Goal: Task Accomplishment & Management: Use online tool/utility

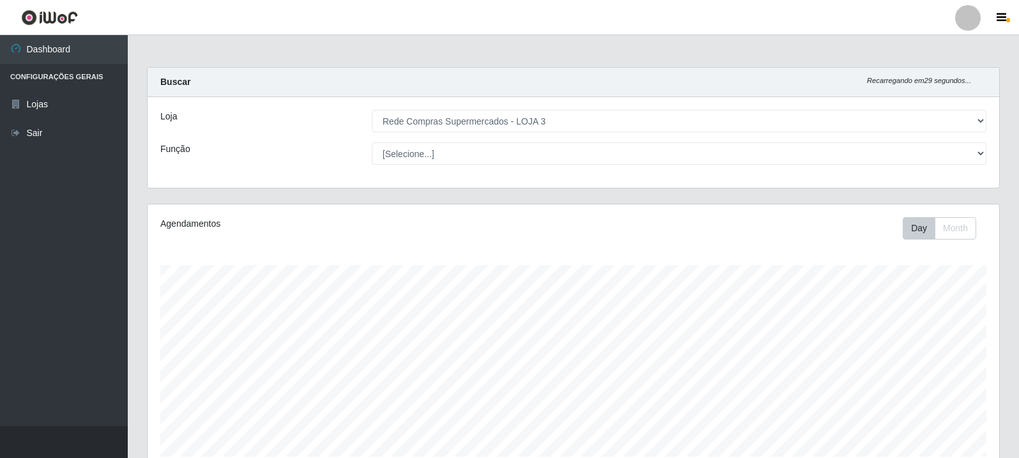
select select "162"
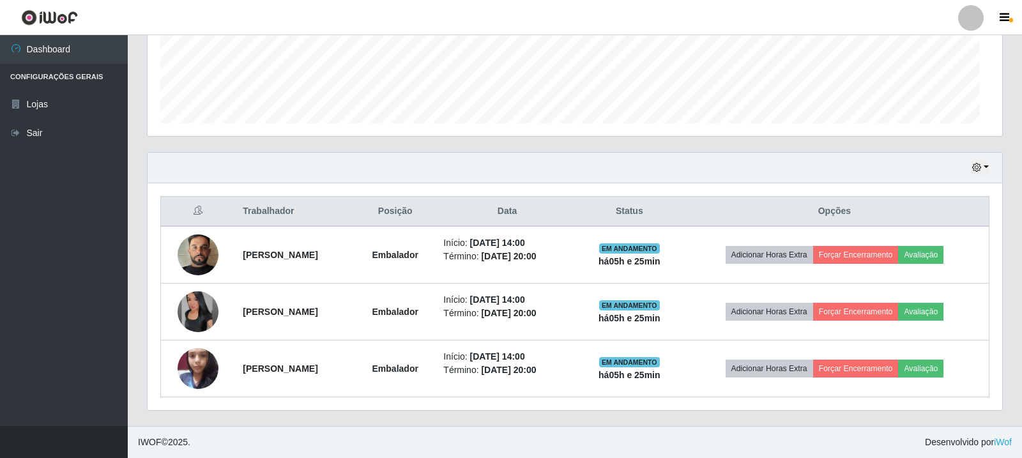
scroll to position [265, 845]
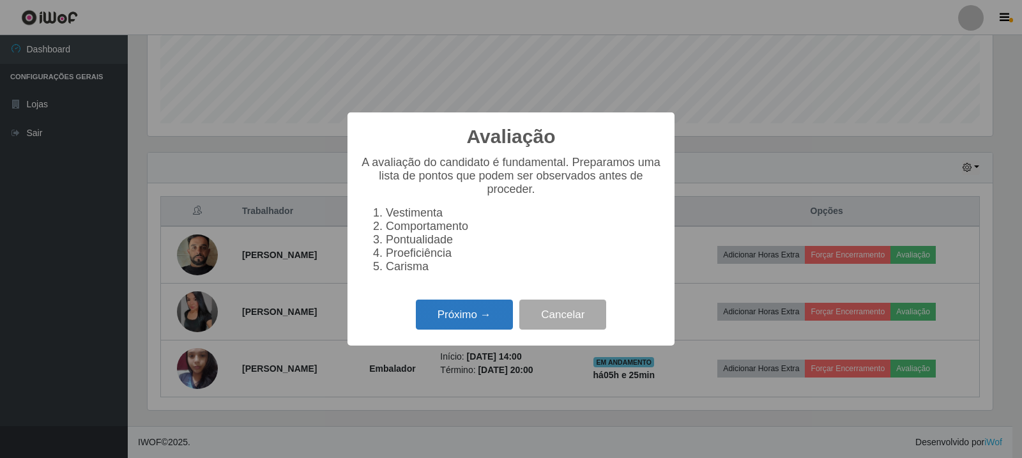
click at [497, 320] on button "Próximo →" at bounding box center [464, 315] width 97 height 30
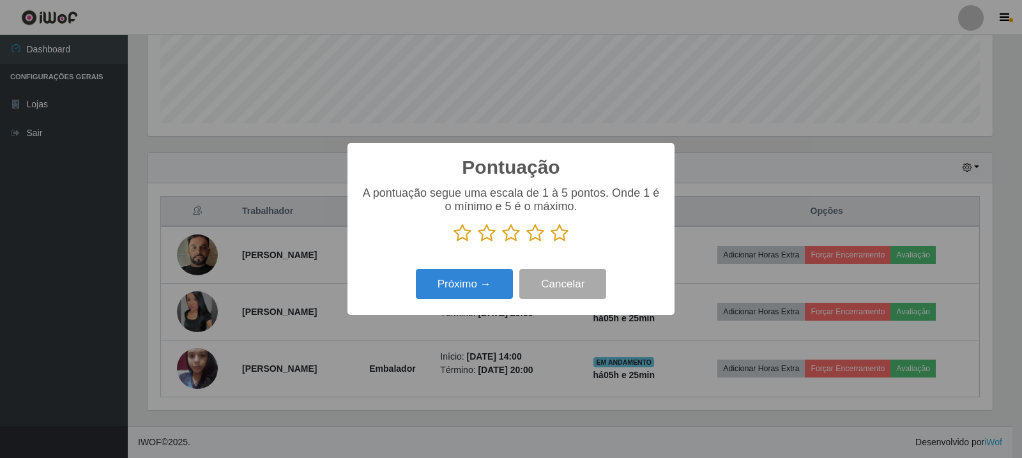
click at [563, 238] on icon at bounding box center [560, 233] width 18 height 19
click at [551, 243] on input "radio" at bounding box center [551, 243] width 0 height 0
click at [496, 266] on div "Pontuação × A pontuação segue uma escala de 1 à 5 pontos. Onde 1 é o mínimo e 5…" at bounding box center [510, 229] width 327 height 172
click at [500, 285] on button "Próximo →" at bounding box center [464, 284] width 97 height 30
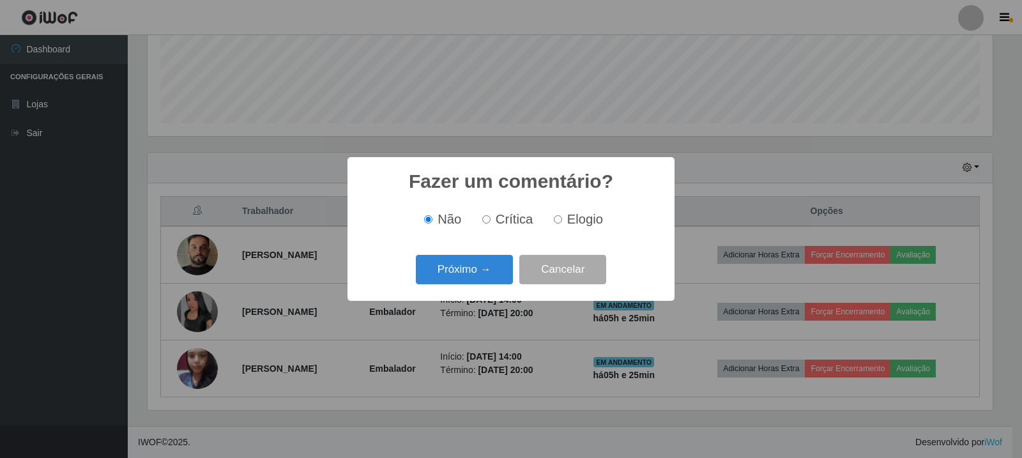
click at [594, 213] on span "Elogio" at bounding box center [585, 219] width 36 height 14
click at [562, 215] on input "Elogio" at bounding box center [558, 219] width 8 height 8
radio input "true"
click at [446, 259] on button "Próximo →" at bounding box center [464, 270] width 97 height 30
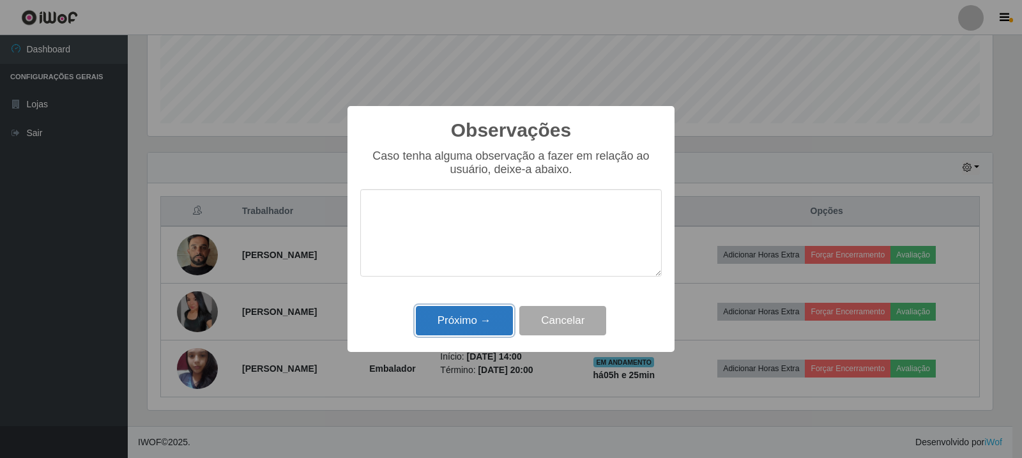
click at [506, 310] on button "Próximo →" at bounding box center [464, 321] width 97 height 30
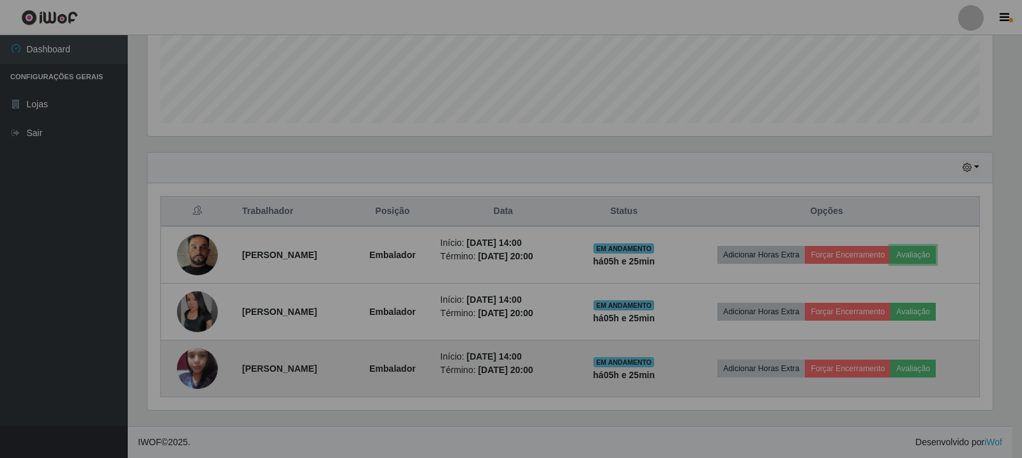
scroll to position [265, 851]
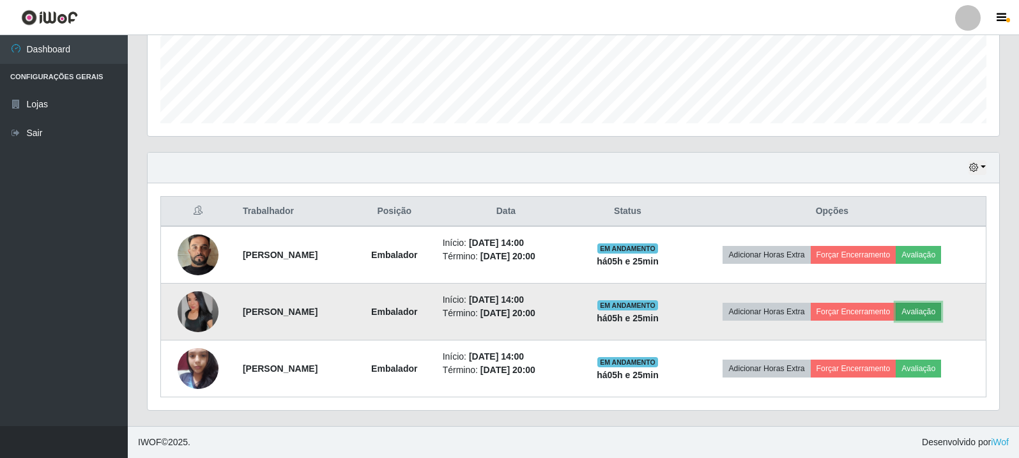
click at [937, 311] on button "Avaliação" at bounding box center [917, 312] width 45 height 18
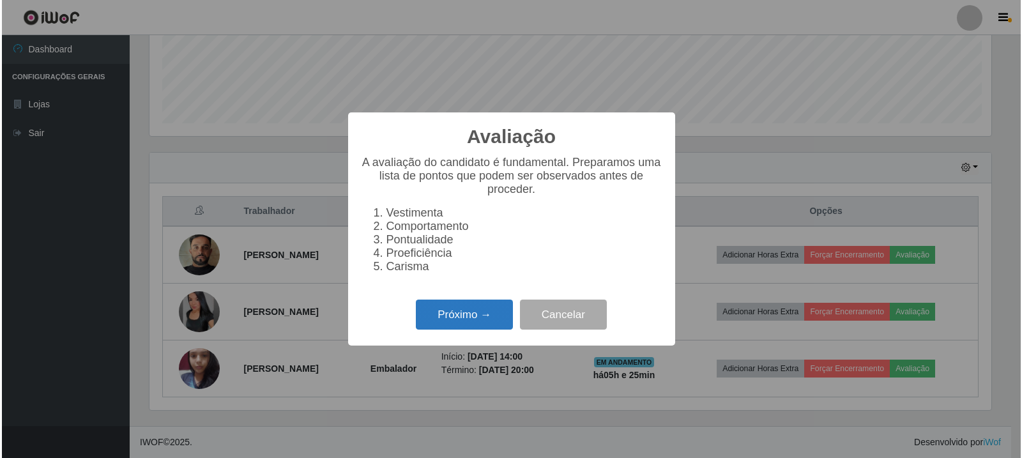
scroll to position [265, 845]
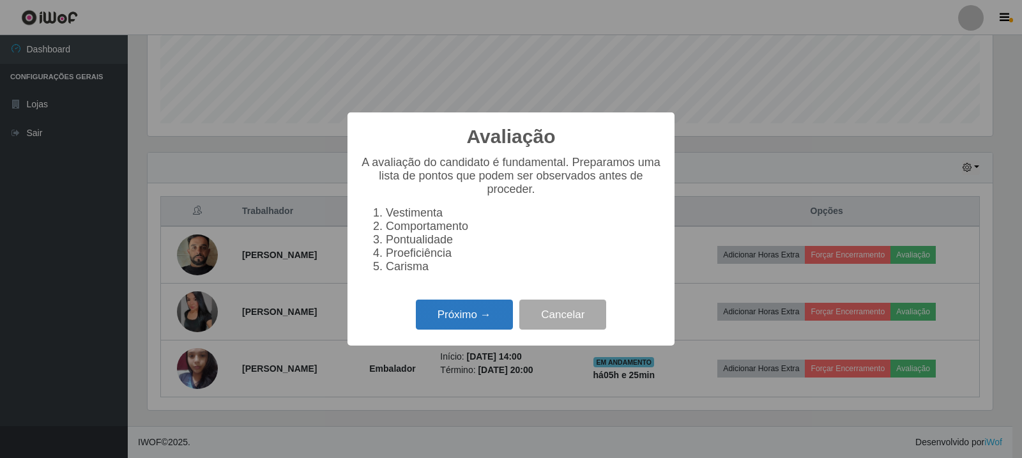
click at [460, 321] on button "Próximo →" at bounding box center [464, 315] width 97 height 30
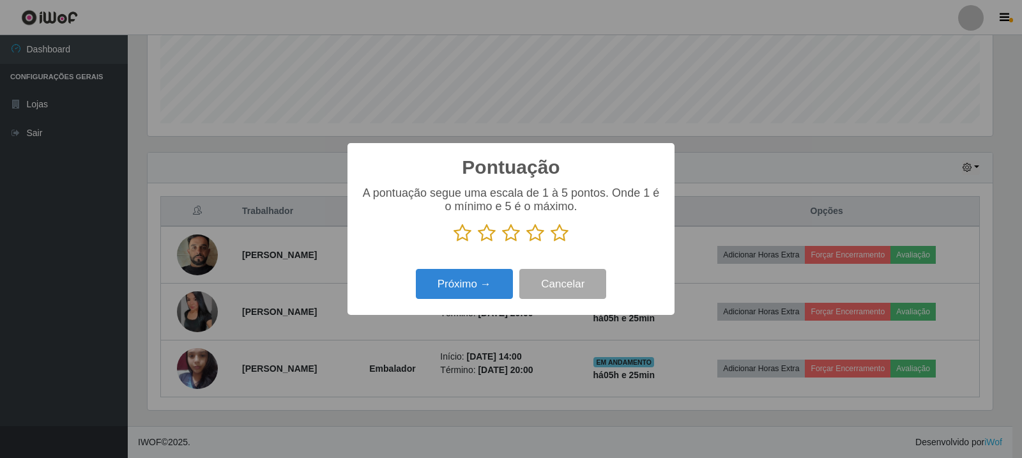
drag, startPoint x: 564, startPoint y: 237, endPoint x: 473, endPoint y: 260, distance: 94.2
click at [563, 237] on icon at bounding box center [560, 233] width 18 height 19
click at [551, 243] on input "radio" at bounding box center [551, 243] width 0 height 0
click at [427, 283] on button "Próximo →" at bounding box center [464, 284] width 97 height 30
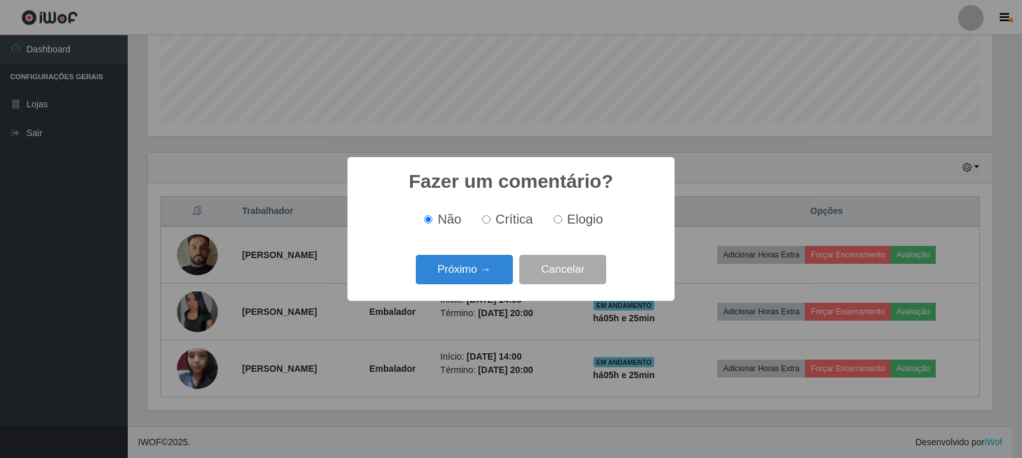
scroll to position [638367, 637787]
click at [558, 229] on div "Não Crítica Elogio" at bounding box center [510, 220] width 301 height 38
click at [573, 225] on span "Elogio" at bounding box center [585, 219] width 36 height 14
click at [562, 224] on input "Elogio" at bounding box center [558, 219] width 8 height 8
radio input "true"
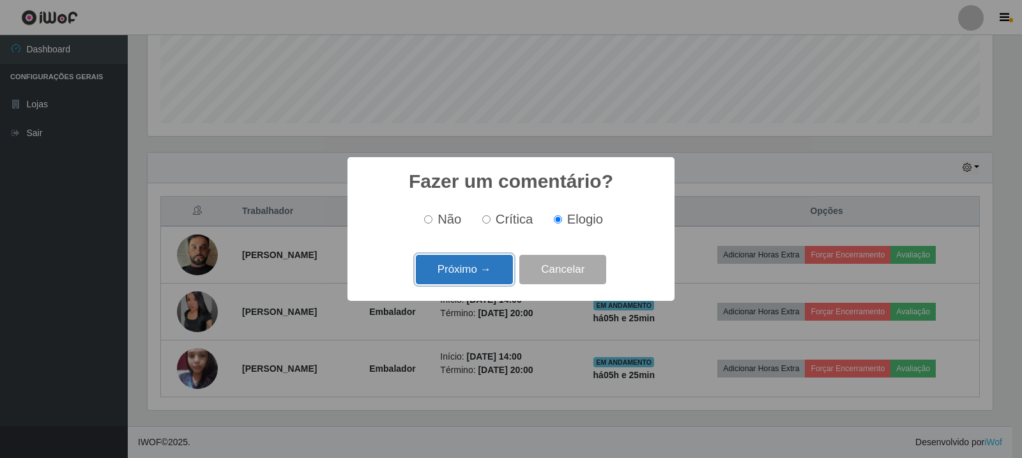
click at [475, 270] on button "Próximo →" at bounding box center [464, 270] width 97 height 30
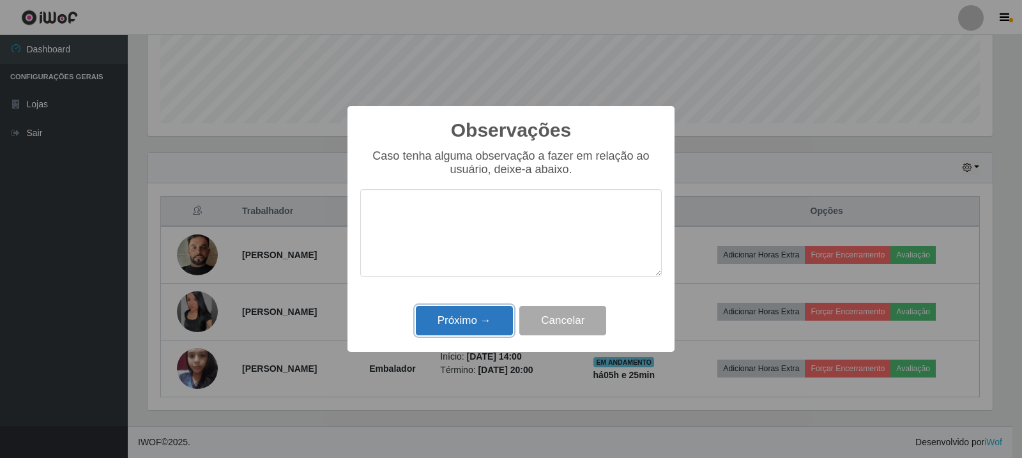
click at [471, 319] on button "Próximo →" at bounding box center [464, 321] width 97 height 30
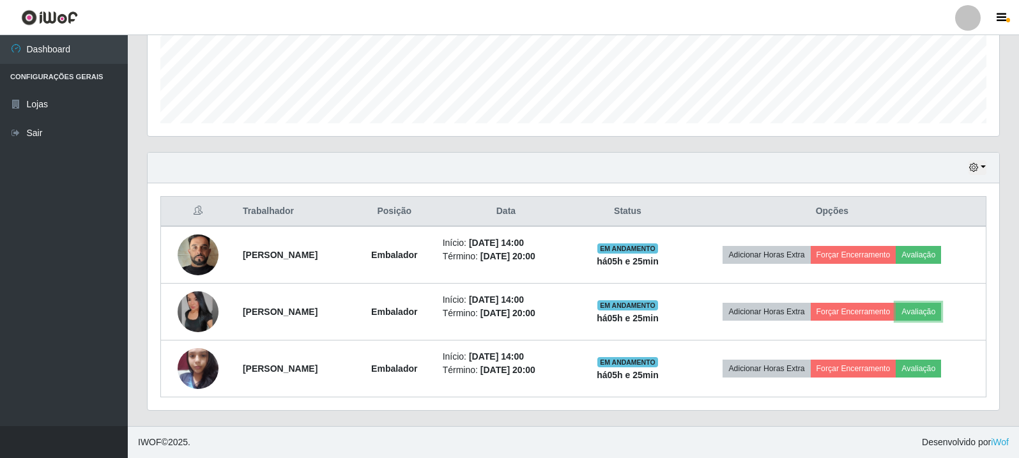
scroll to position [265, 851]
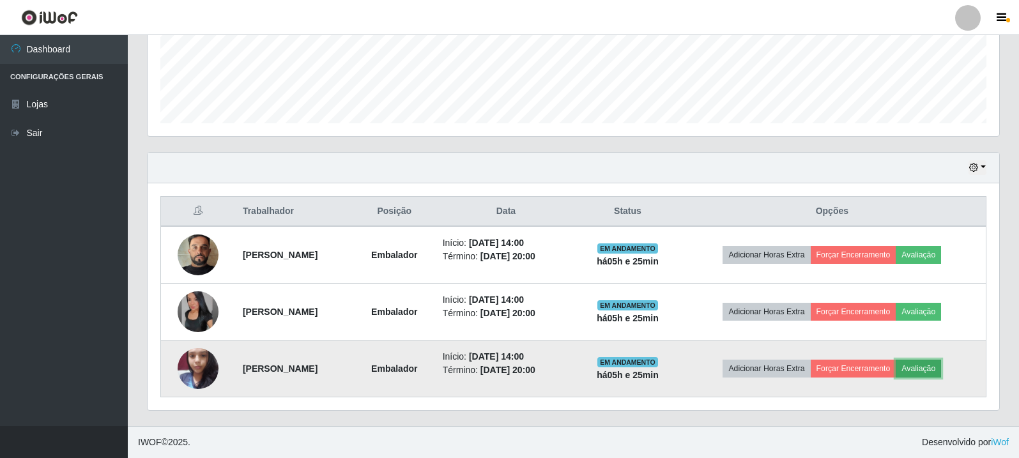
click at [940, 361] on button "Avaliação" at bounding box center [917, 369] width 45 height 18
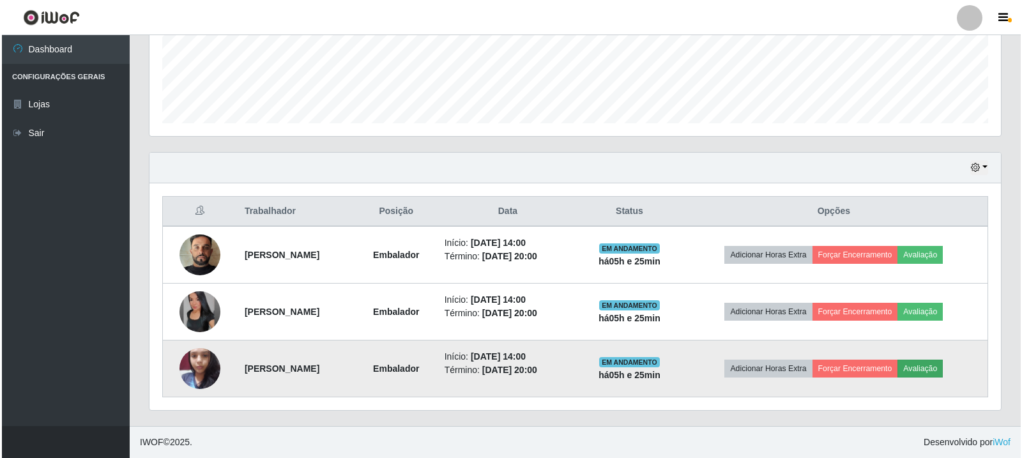
scroll to position [265, 845]
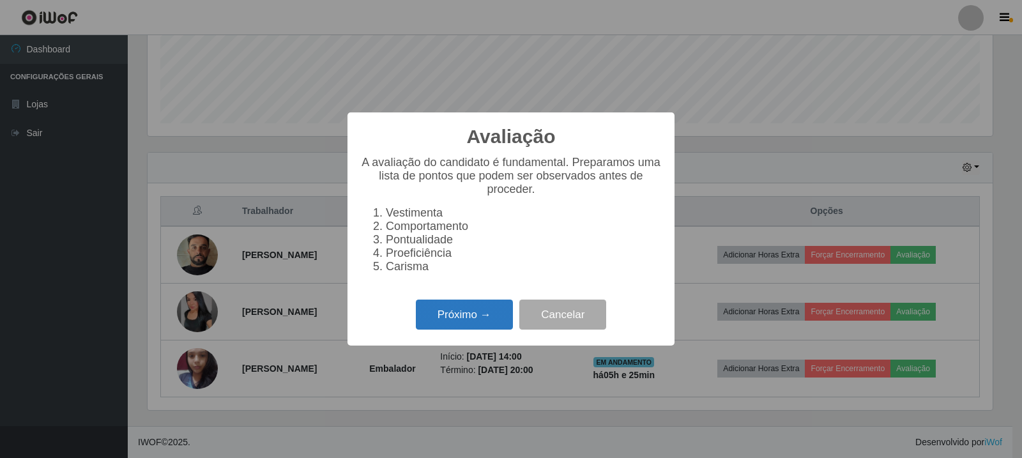
click at [481, 318] on button "Próximo →" at bounding box center [464, 315] width 97 height 30
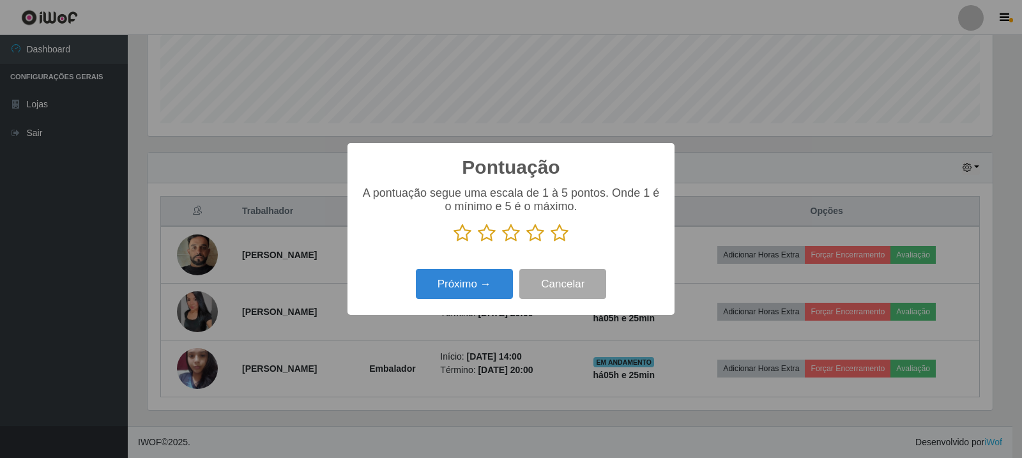
drag, startPoint x: 530, startPoint y: 235, endPoint x: 549, endPoint y: 239, distance: 18.9
click at [533, 235] on icon at bounding box center [535, 233] width 18 height 19
click at [526, 243] on input "radio" at bounding box center [526, 243] width 0 height 0
click at [555, 239] on icon at bounding box center [560, 233] width 18 height 19
click at [551, 243] on input "radio" at bounding box center [551, 243] width 0 height 0
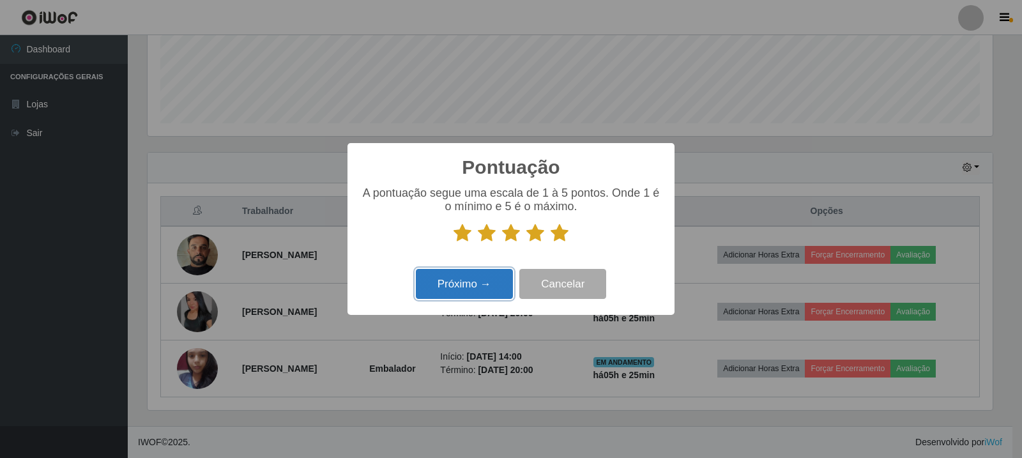
click at [469, 285] on button "Próximo →" at bounding box center [464, 284] width 97 height 30
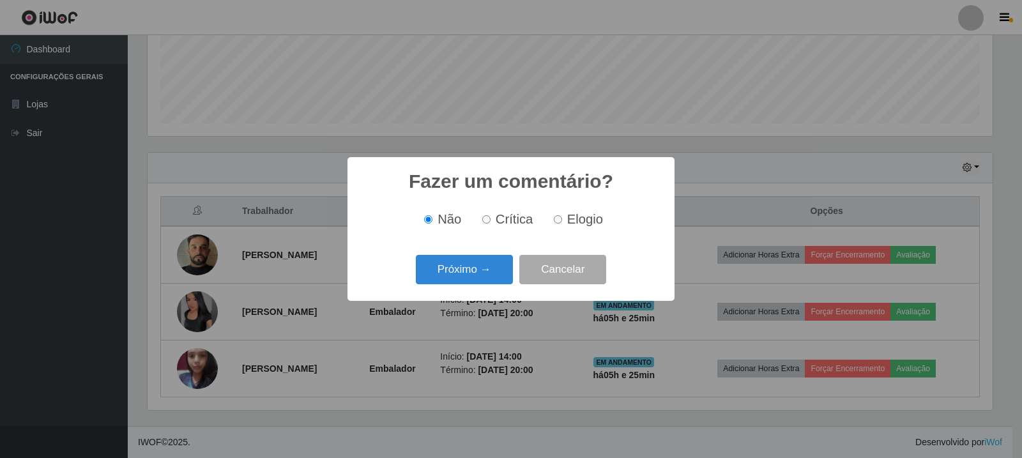
click at [567, 220] on span "Elogio" at bounding box center [585, 219] width 36 height 14
click at [562, 220] on input "Elogio" at bounding box center [558, 219] width 8 height 8
radio input "true"
click at [496, 255] on div "Próximo → Cancelar" at bounding box center [510, 269] width 301 height 36
click at [489, 269] on button "Próximo →" at bounding box center [464, 270] width 97 height 30
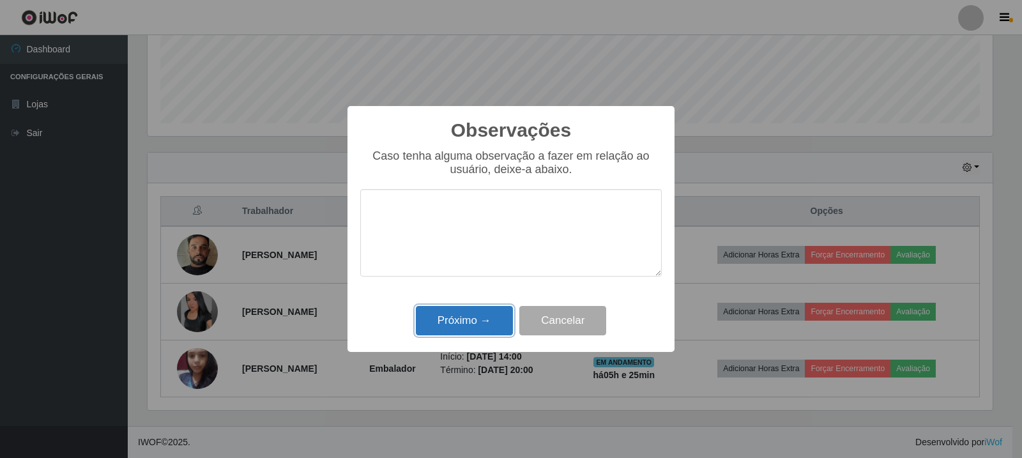
click at [464, 329] on button "Próximo →" at bounding box center [464, 321] width 97 height 30
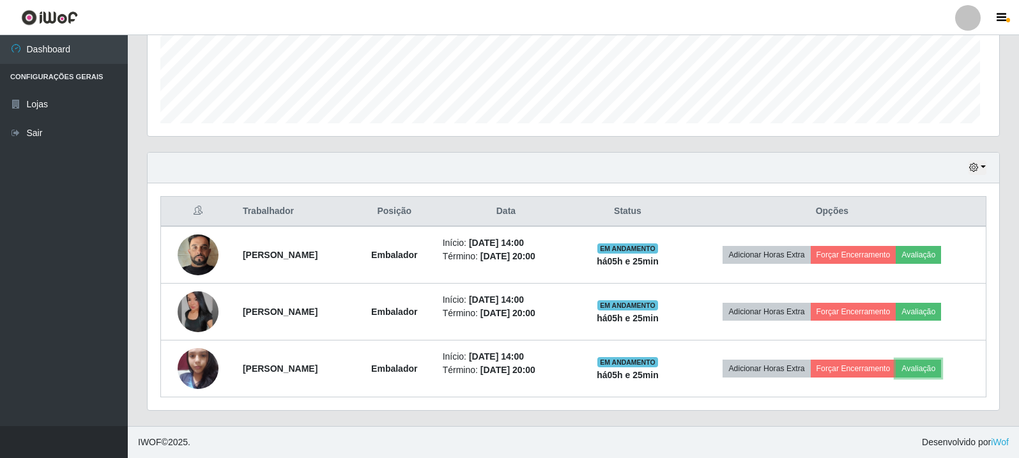
scroll to position [265, 851]
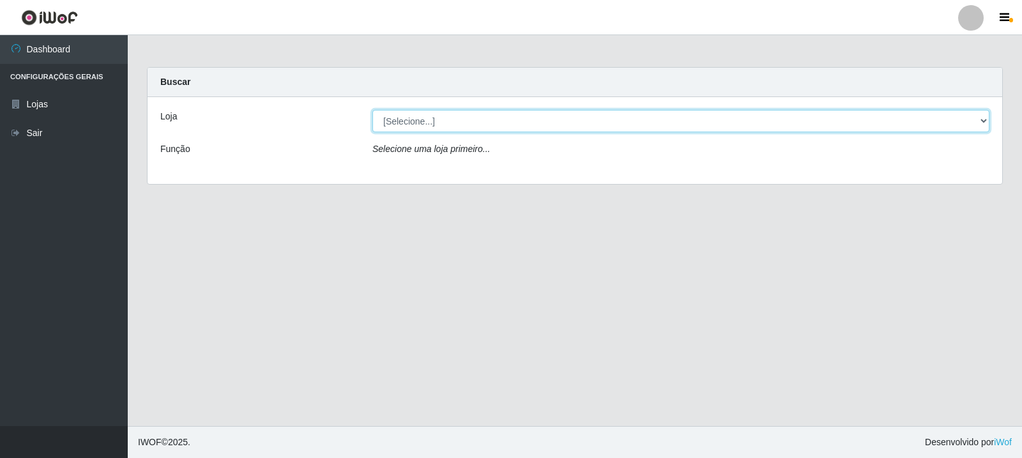
click at [505, 120] on select "[Selecione...] Rede Compras Supermercados - LOJA 3" at bounding box center [680, 121] width 617 height 22
click at [522, 114] on select "[Selecione...] Rede Compras Supermercados - LOJA 3" at bounding box center [680, 121] width 617 height 22
select select "162"
click at [372, 110] on select "[Selecione...] Rede Compras Supermercados - LOJA 3" at bounding box center [680, 121] width 617 height 22
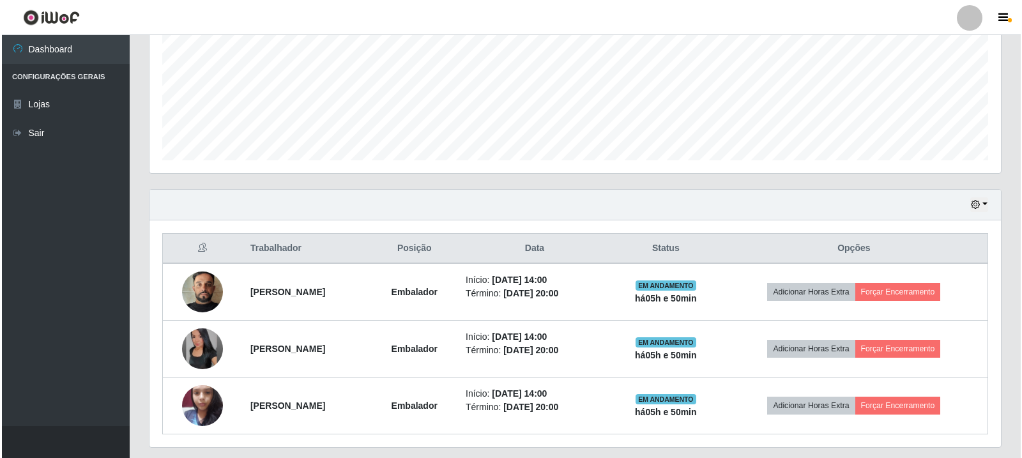
scroll to position [319, 0]
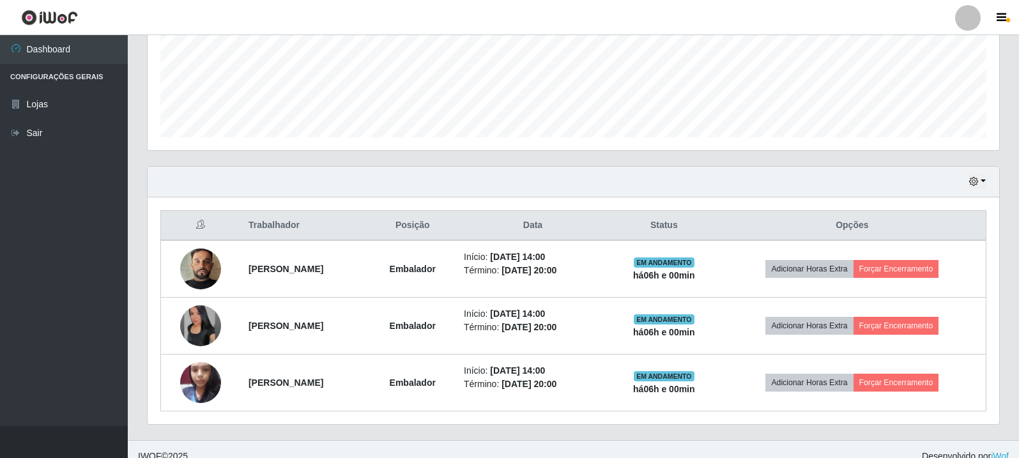
click at [961, 197] on div "Trabalhador Posição Data Status Opções Tiago Nogueira David Embalador Início: 0…" at bounding box center [573, 310] width 851 height 227
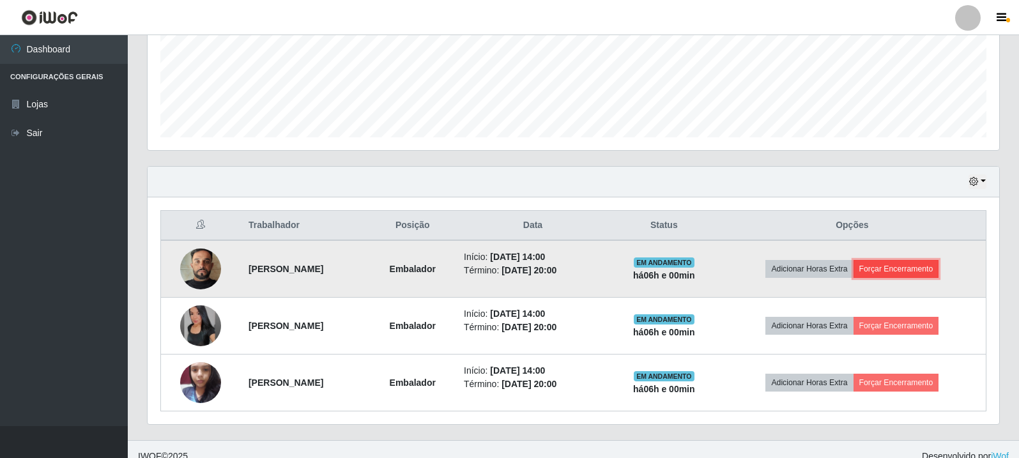
click at [918, 262] on button "Forçar Encerramento" at bounding box center [896, 269] width 86 height 18
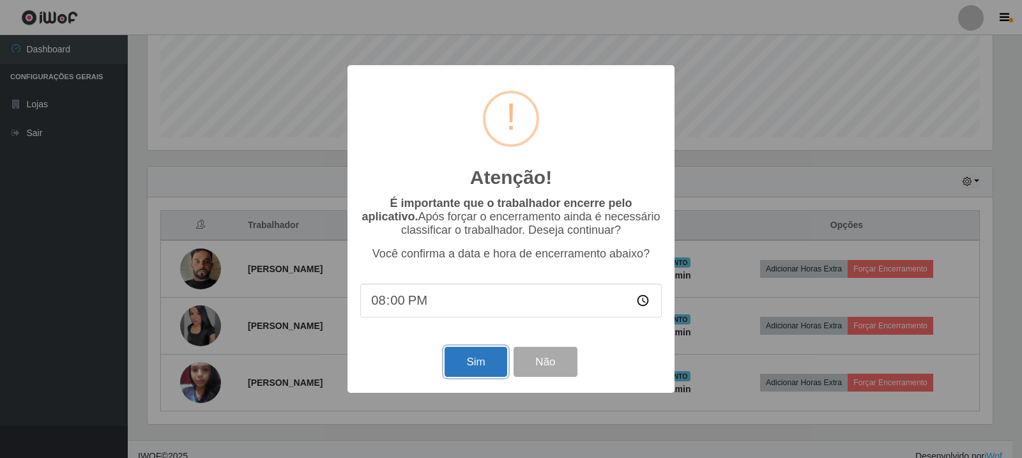
click at [454, 365] on button "Sim" at bounding box center [475, 362] width 62 height 30
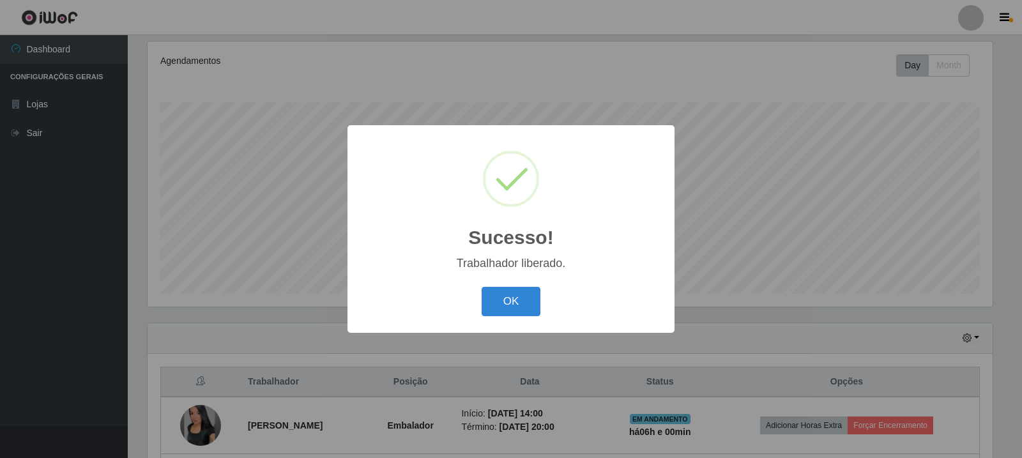
click at [477, 265] on div "Trabalhador liberado." at bounding box center [510, 263] width 301 height 13
click at [510, 310] on button "OK" at bounding box center [511, 302] width 59 height 30
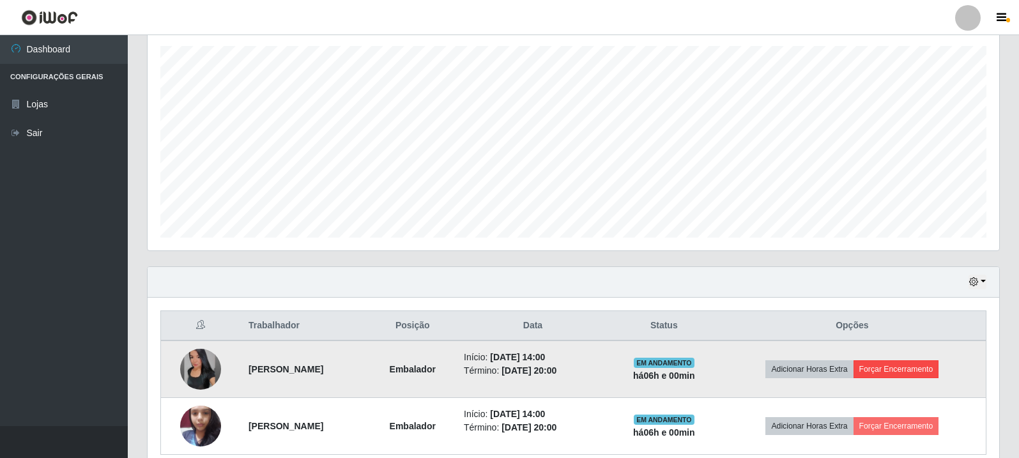
scroll to position [277, 0]
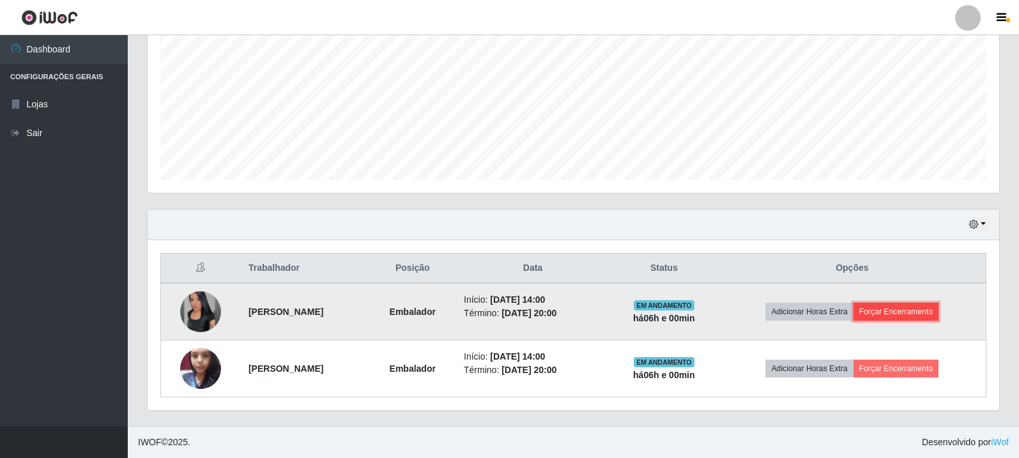
click at [915, 312] on button "Forçar Encerramento" at bounding box center [896, 312] width 86 height 18
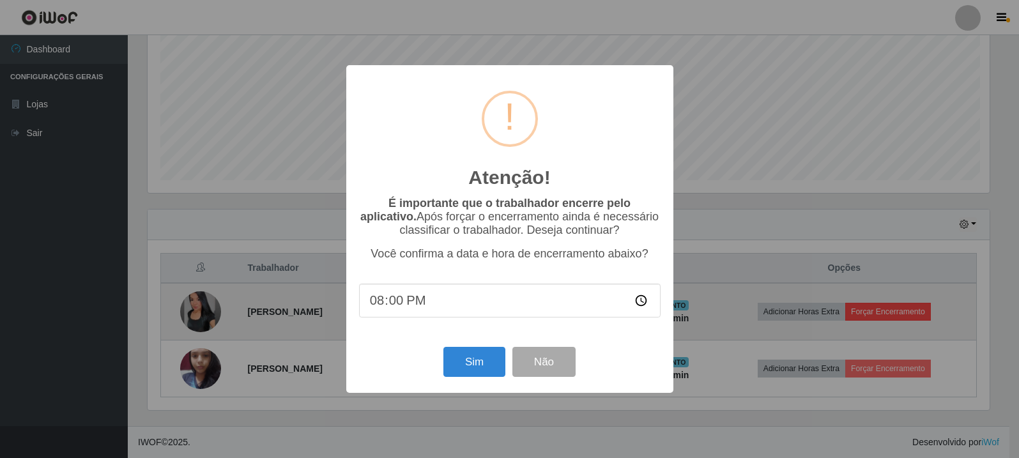
scroll to position [265, 845]
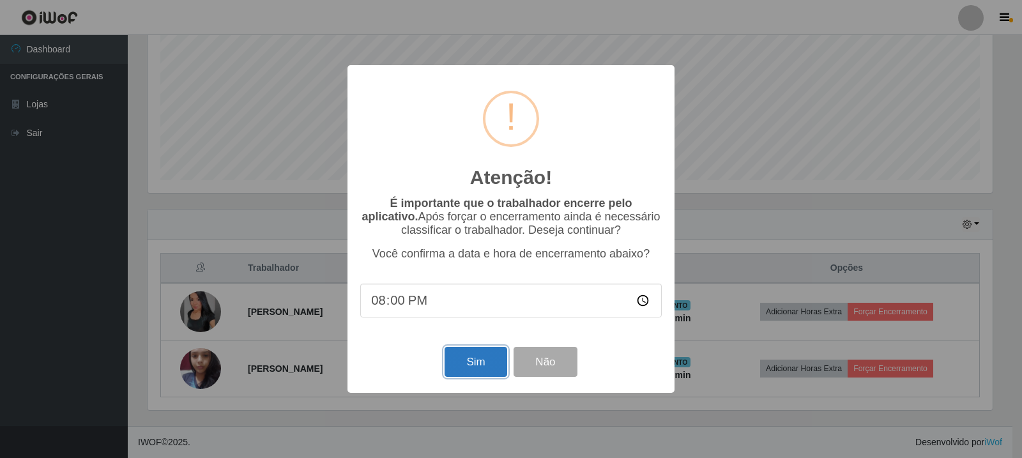
click at [454, 376] on button "Sim" at bounding box center [475, 362] width 62 height 30
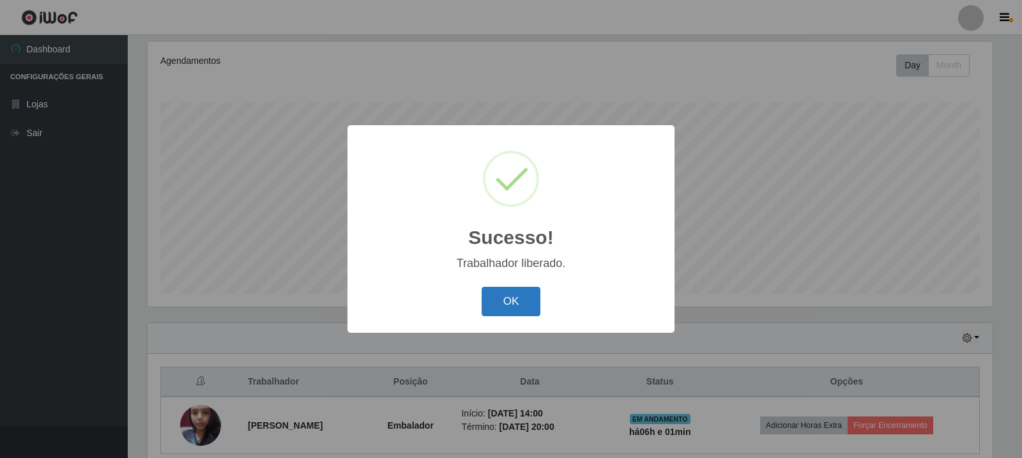
click at [532, 297] on button "OK" at bounding box center [511, 302] width 59 height 30
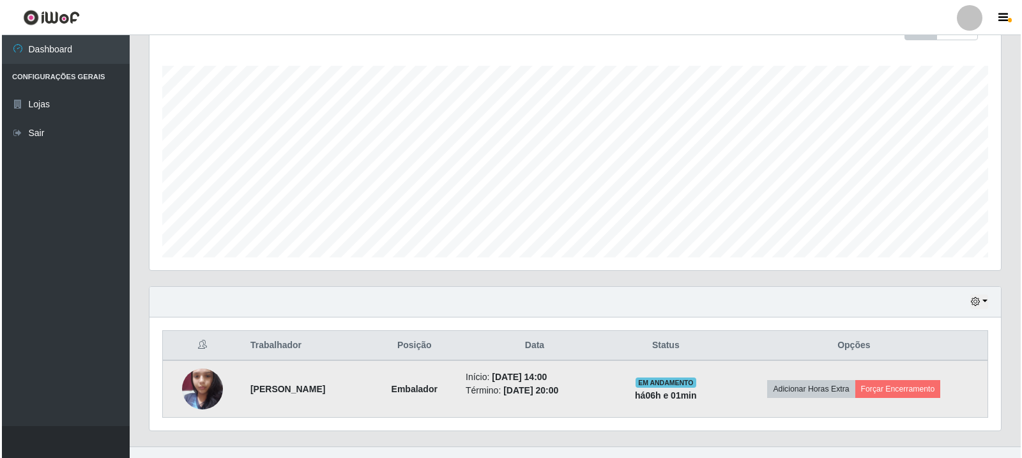
scroll to position [220, 0]
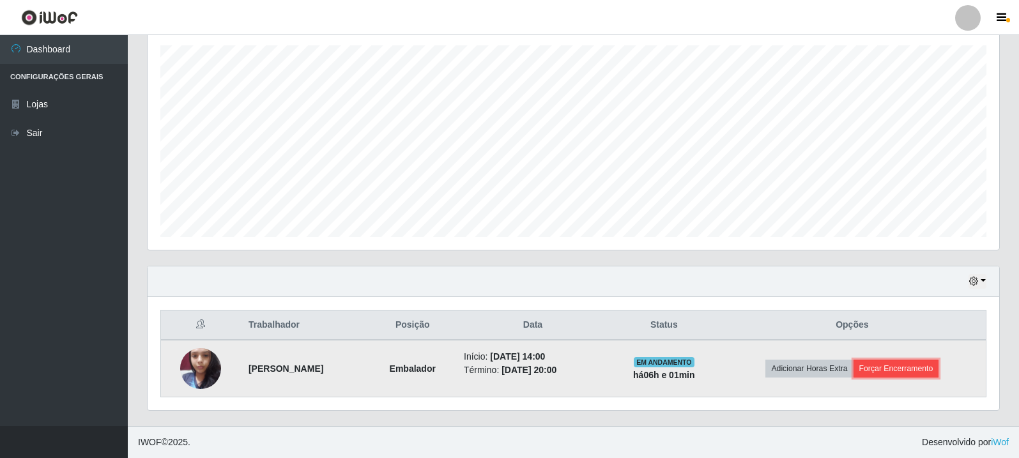
click at [901, 376] on button "Forçar Encerramento" at bounding box center [896, 369] width 86 height 18
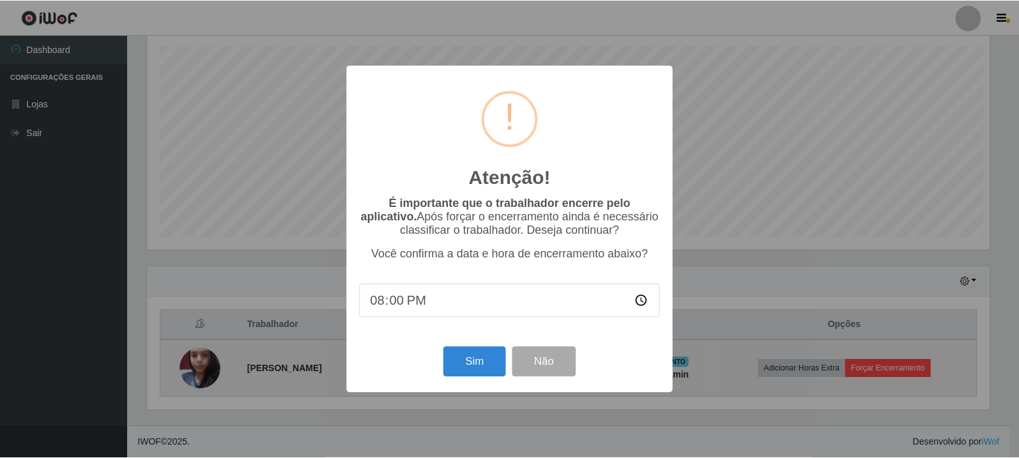
scroll to position [265, 845]
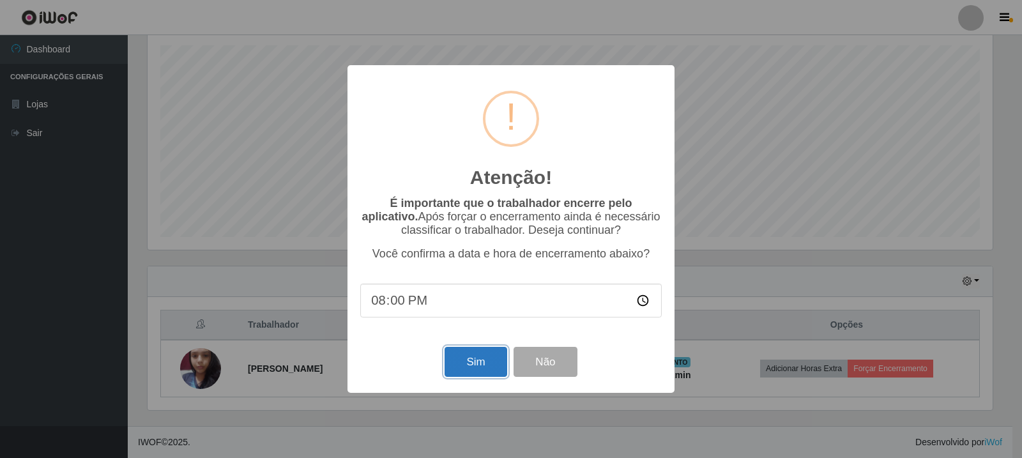
click at [497, 370] on button "Sim" at bounding box center [475, 362] width 62 height 30
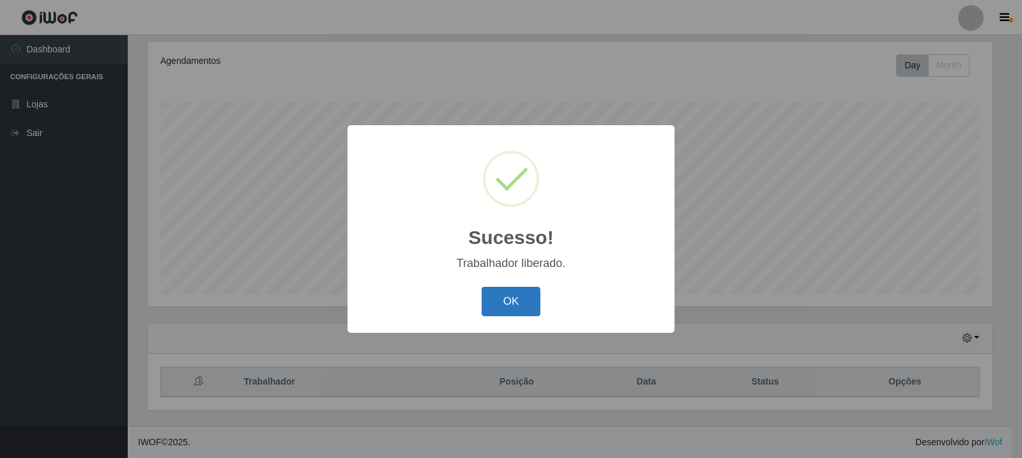
click at [531, 295] on button "OK" at bounding box center [511, 302] width 59 height 30
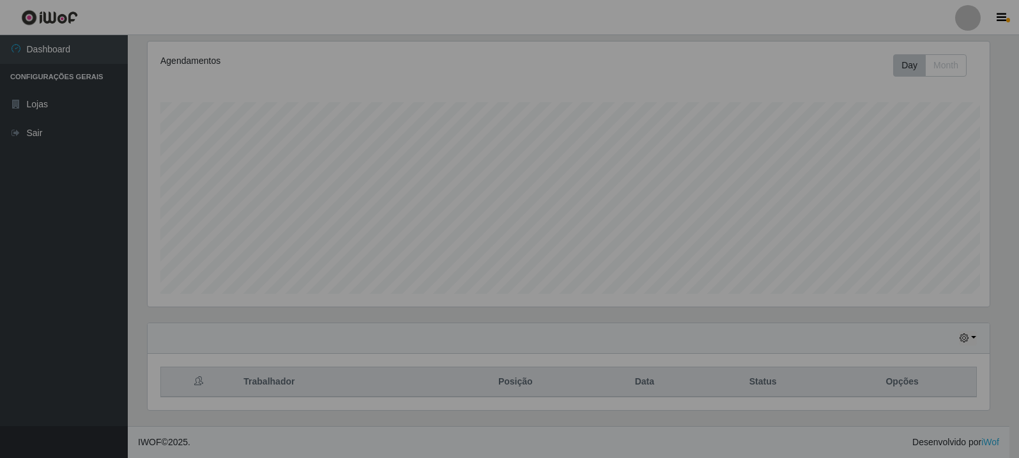
scroll to position [265, 851]
